Goal: Navigation & Orientation: Find specific page/section

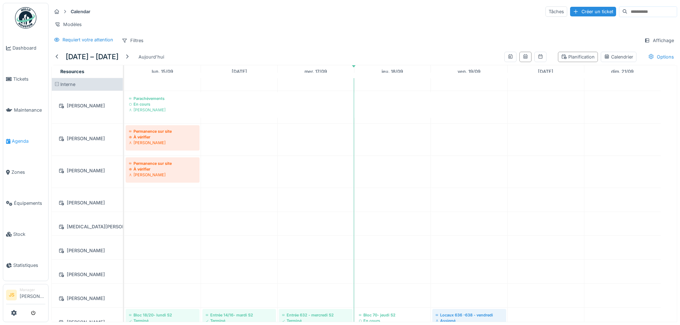
click at [22, 140] on span "Agenda" at bounding box center [29, 141] width 34 height 7
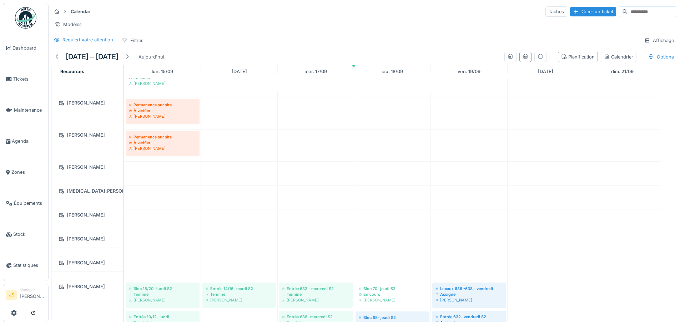
scroll to position [36, 0]
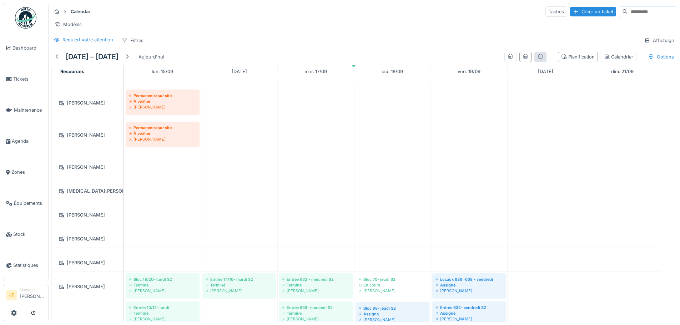
click at [534, 60] on div at bounding box center [540, 57] width 12 height 10
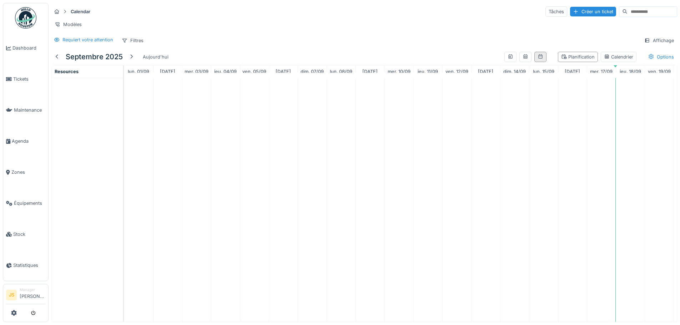
scroll to position [0, 0]
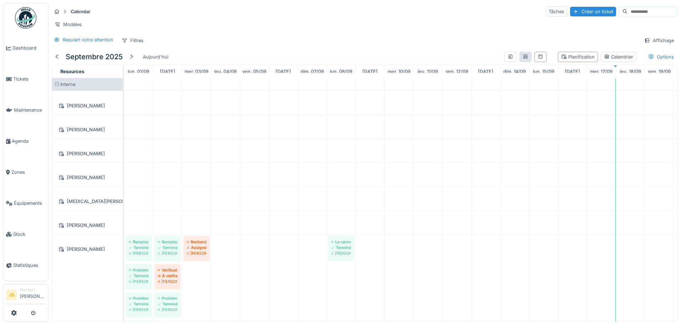
click at [519, 62] on div at bounding box center [525, 57] width 12 height 10
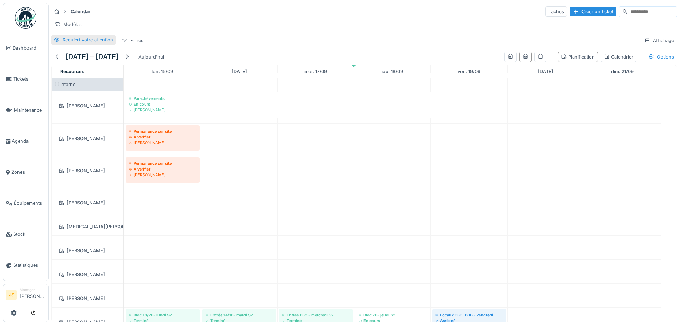
click at [91, 43] on div "Requiert votre attention" at bounding box center [87, 39] width 51 height 7
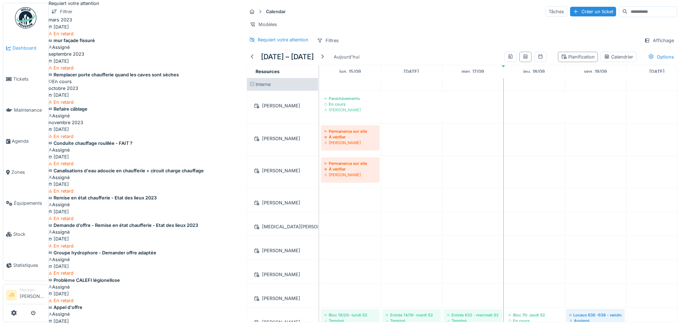
click at [27, 43] on link "Dashboard" at bounding box center [25, 47] width 45 height 31
